Goal: Transaction & Acquisition: Purchase product/service

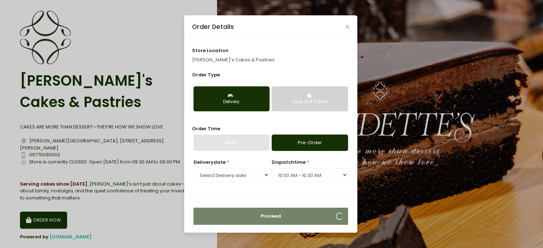
select select "[DATE]"
select select "10:00"
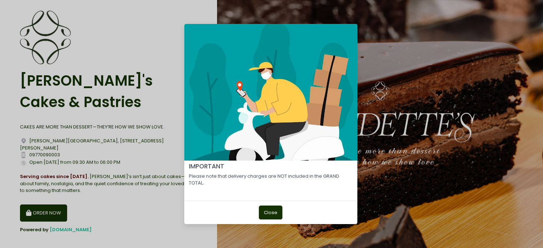
click at [271, 211] on button "Close" at bounding box center [271, 213] width 24 height 14
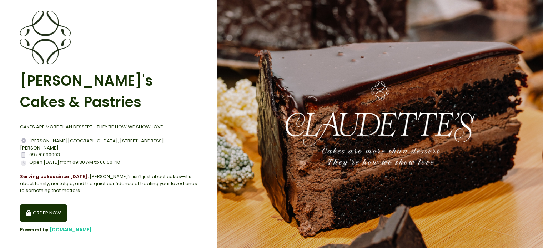
click at [56, 212] on button "ORDER NOW" at bounding box center [43, 213] width 47 height 17
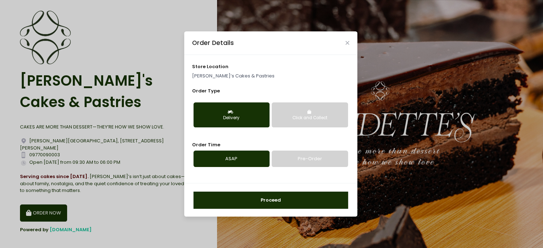
click at [296, 157] on link "Pre-Order" at bounding box center [310, 159] width 76 height 16
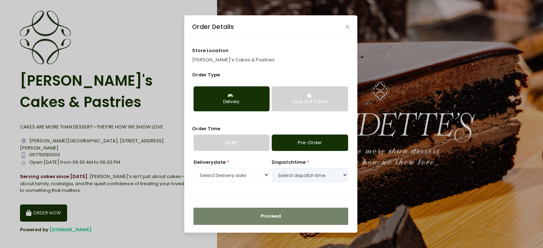
select select "[DATE]"
click at [234, 144] on link "ASAP" at bounding box center [232, 143] width 76 height 16
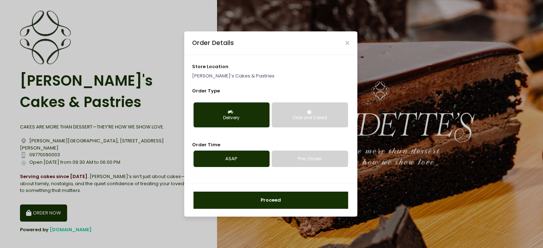
click at [284, 160] on link "Pre-Order" at bounding box center [310, 159] width 76 height 16
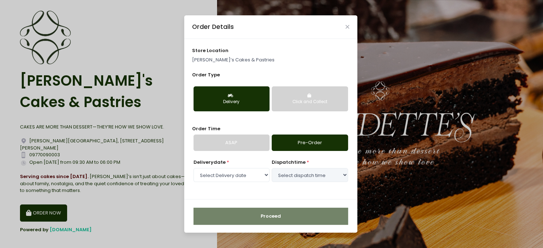
select select "[DATE]"
click at [237, 153] on div "store location Claudette’s Cakes & Pastries Order Type Delivery Click and Colle…" at bounding box center [270, 119] width 173 height 161
click at [330, 177] on select "Select dispatch time 10:30 AM - 11:00 AM 11:00 AM - 11:30 AM 11:30 AM - 12:00 P…" at bounding box center [310, 175] width 76 height 14
select select "10:30"
click at [272, 168] on select "Select dispatch time 10:30 AM - 11:00 AM 11:00 AM - 11:30 AM 11:30 AM - 12:00 P…" at bounding box center [310, 175] width 76 height 14
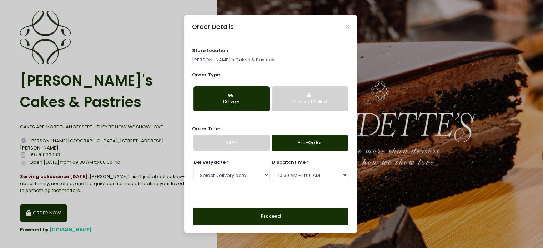
click at [278, 214] on button "Proceed" at bounding box center [271, 216] width 155 height 17
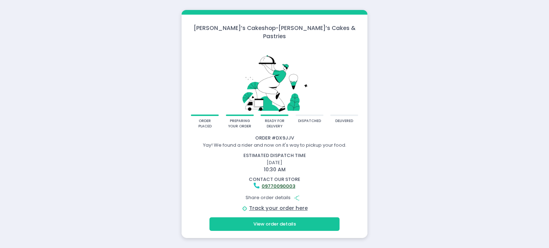
click at [284, 224] on button "View order details" at bounding box center [274, 225] width 130 height 14
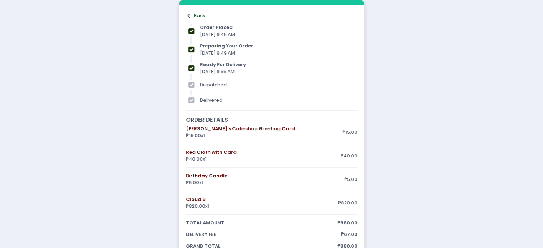
click at [194, 19] on div "Back to home Created with Sketch. Back" at bounding box center [271, 15] width 171 height 7
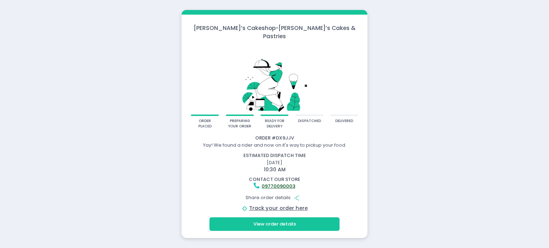
click at [288, 218] on button "View order details" at bounding box center [274, 225] width 130 height 14
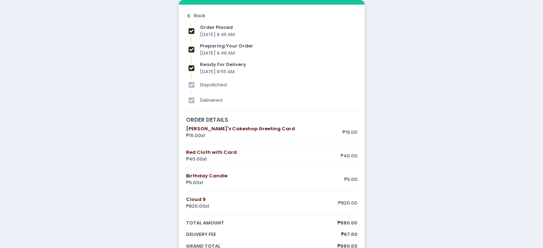
click at [196, 18] on div "Back to home Created with Sketch. Back" at bounding box center [271, 15] width 171 height 7
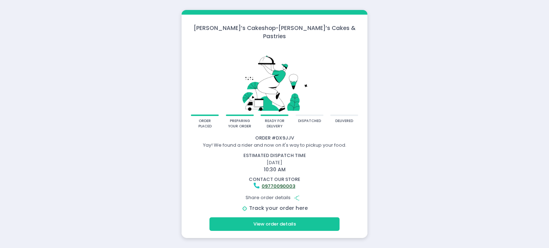
click at [288, 206] on link "Track your order here" at bounding box center [278, 208] width 59 height 7
